Goal: Task Accomplishment & Management: Manage account settings

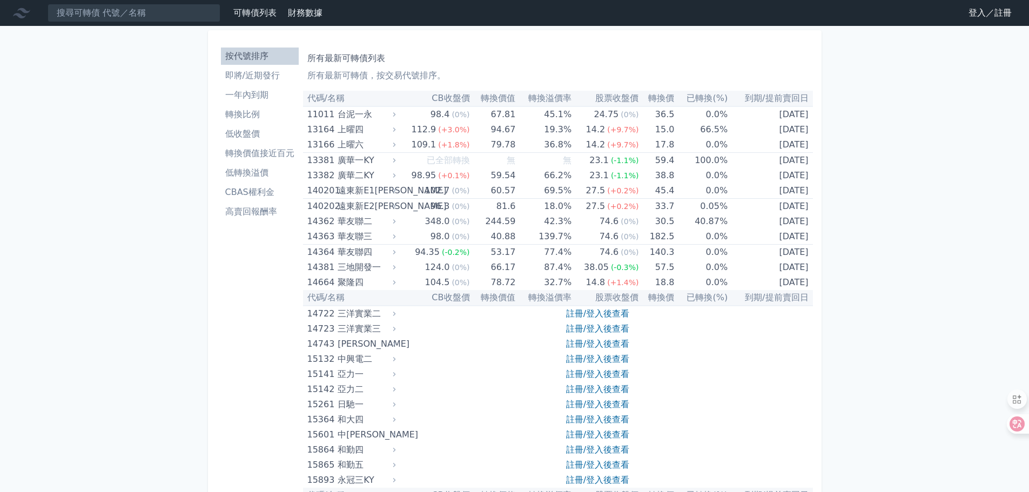
click at [974, 11] on link "登入／註冊" at bounding box center [990, 12] width 61 height 17
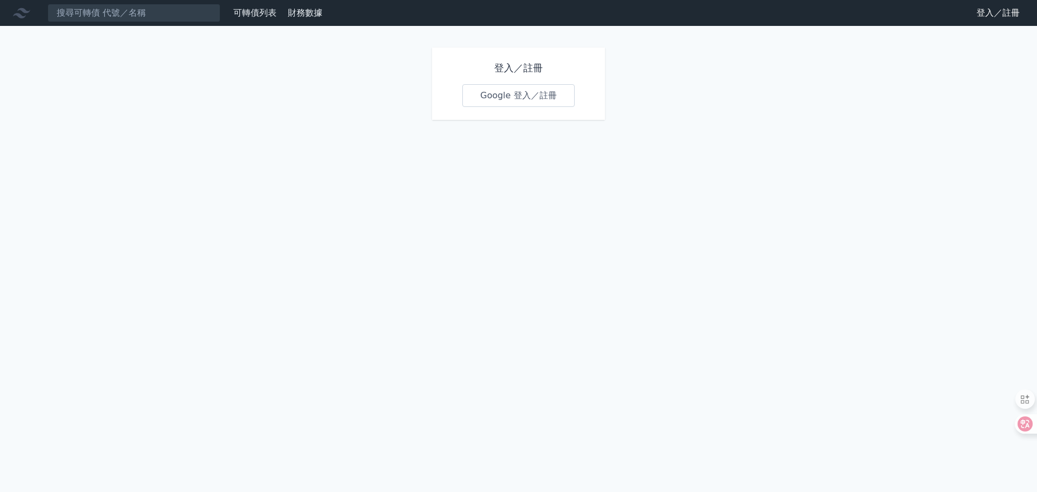
click at [518, 96] on link "Google 登入／註冊" at bounding box center [519, 95] width 112 height 23
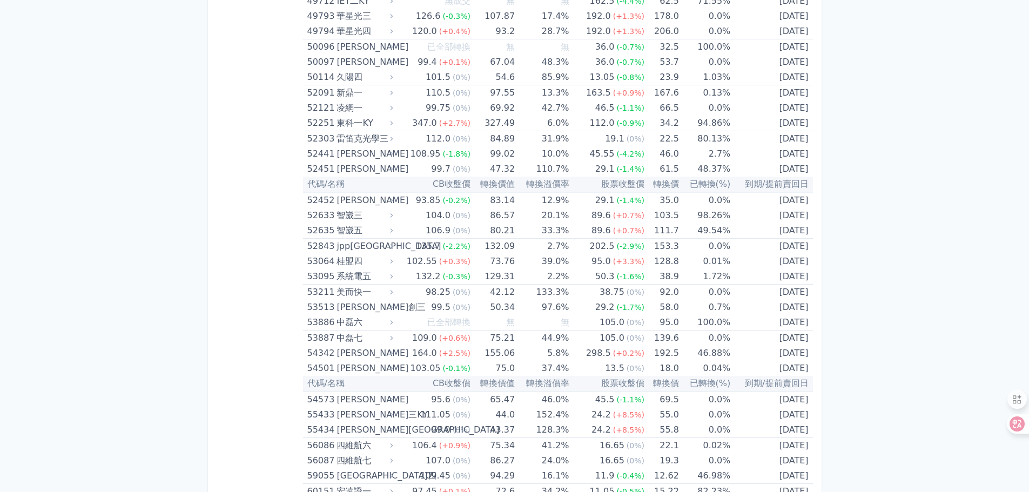
scroll to position [3756, 0]
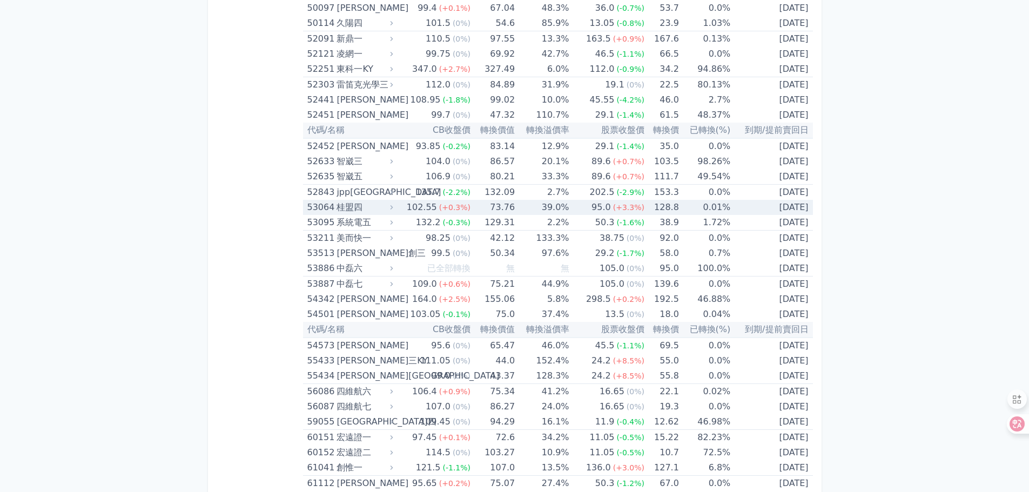
click at [317, 202] on div "53064" at bounding box center [320, 207] width 27 height 15
